Goal: Task Accomplishment & Management: Complete application form

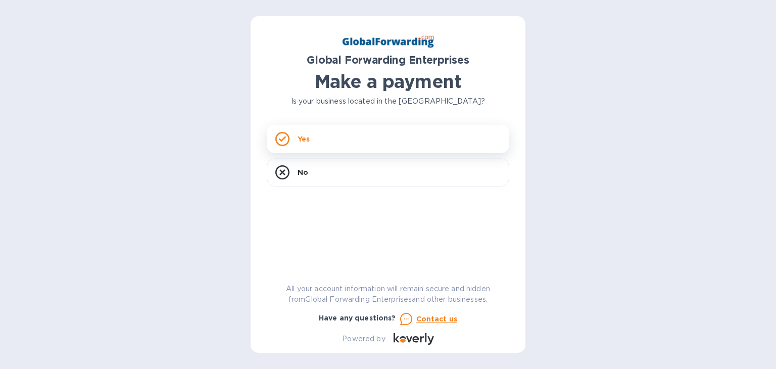
click at [318, 128] on div "Yes" at bounding box center [388, 139] width 243 height 28
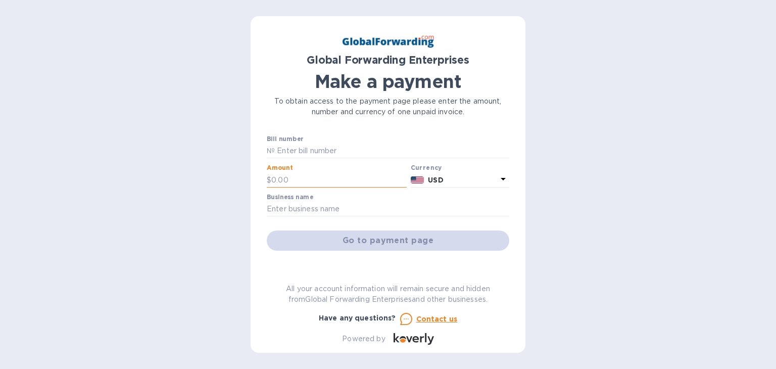
click at [320, 180] on input "text" at bounding box center [338, 179] width 135 height 15
type input "623.90"
click at [316, 207] on input "text" at bounding box center [388, 209] width 243 height 15
type input "Monadnock Oil and Vinegar Company LLC"
click at [392, 241] on div "Go to payment page" at bounding box center [388, 240] width 247 height 24
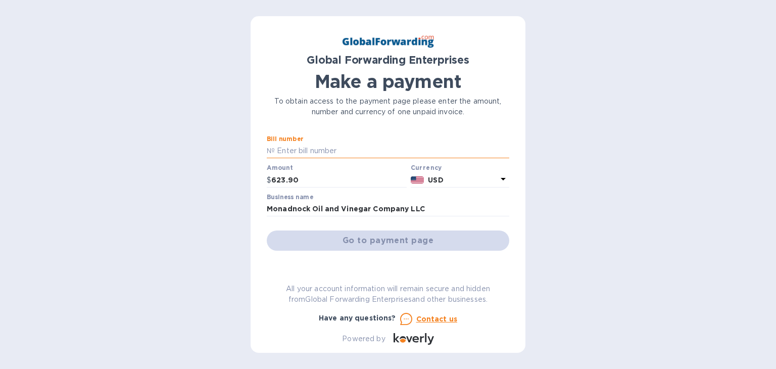
click at [286, 152] on input "text" at bounding box center [392, 151] width 235 height 15
click at [309, 145] on input "text" at bounding box center [392, 151] width 235 height 15
drag, startPoint x: 309, startPoint y: 145, endPoint x: 285, endPoint y: 150, distance: 24.9
click at [285, 150] on input "text" at bounding box center [392, 151] width 235 height 15
paste input "79504797"
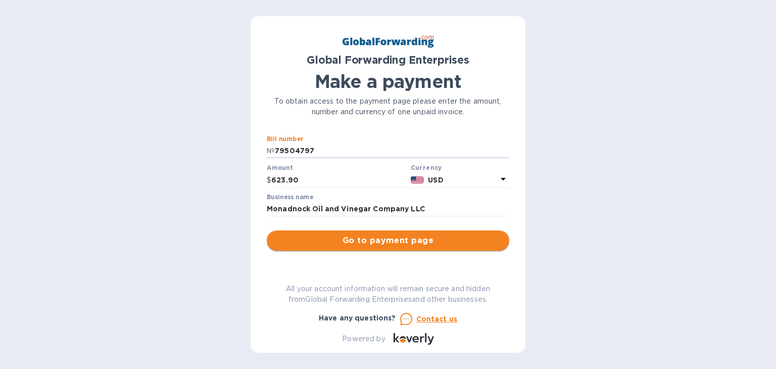
type input "79504797"
click at [363, 246] on span "Go to payment page" at bounding box center [388, 241] width 226 height 12
